Goal: Check status: Check status

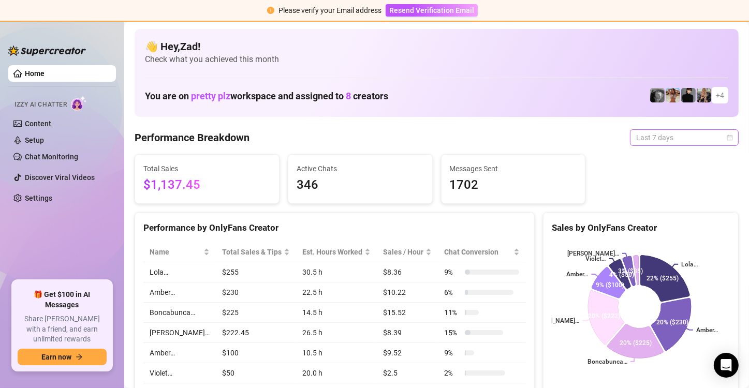
click at [660, 140] on span "Last 7 days" at bounding box center [684, 138] width 96 height 16
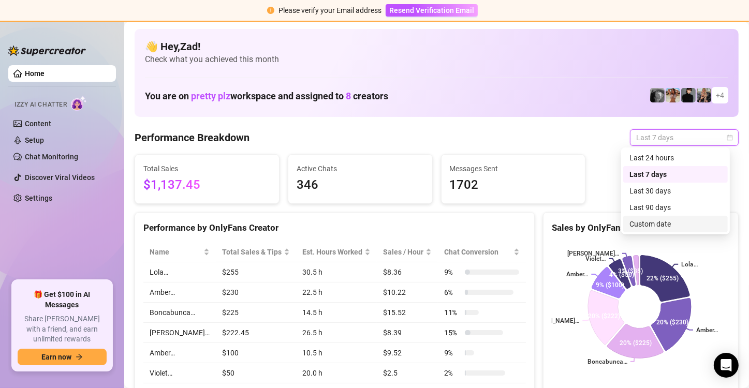
click at [647, 218] on div "Custom date" at bounding box center [675, 223] width 92 height 11
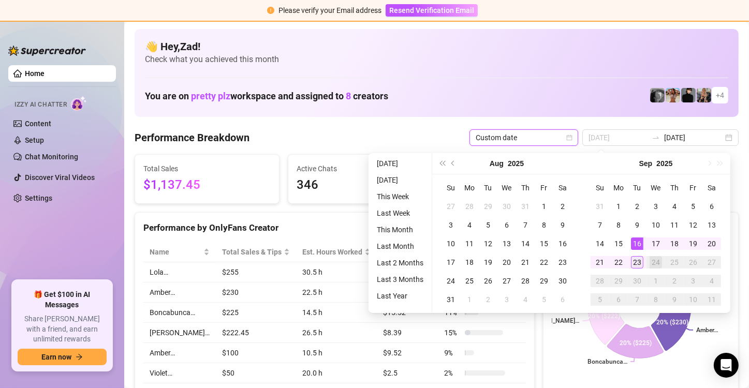
type input "[DATE]"
click at [633, 259] on div "23" at bounding box center [637, 262] width 12 height 12
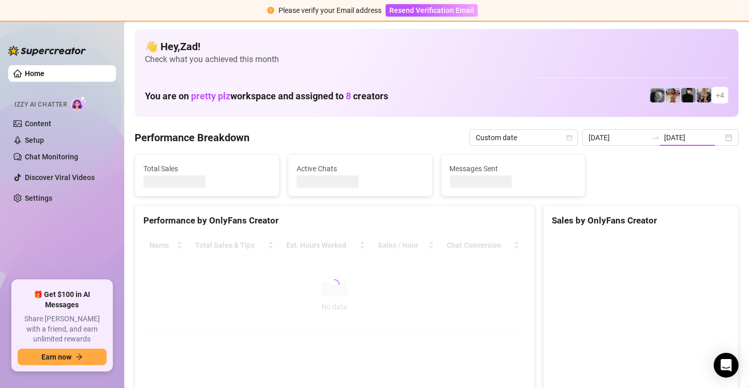
type input "[DATE]"
